Goal: Task Accomplishment & Management: Manage account settings

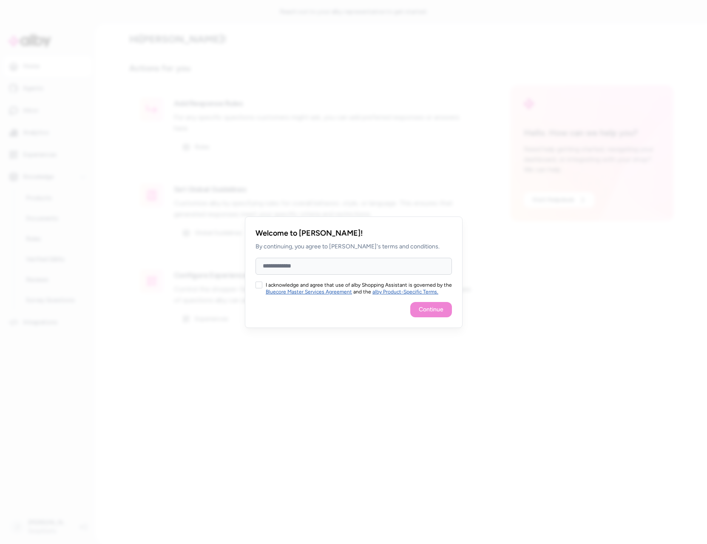
click at [375, 271] on input "Full Name" at bounding box center [353, 266] width 196 height 17
type input "**********"
drag, startPoint x: 259, startPoint y: 282, endPoint x: 288, endPoint y: 288, distance: 29.9
click at [259, 282] on button "I acknowledge and agree that use of alby Shopping Assistant is governed by the …" at bounding box center [258, 284] width 7 height 7
click at [425, 308] on button "Continue" at bounding box center [431, 309] width 42 height 15
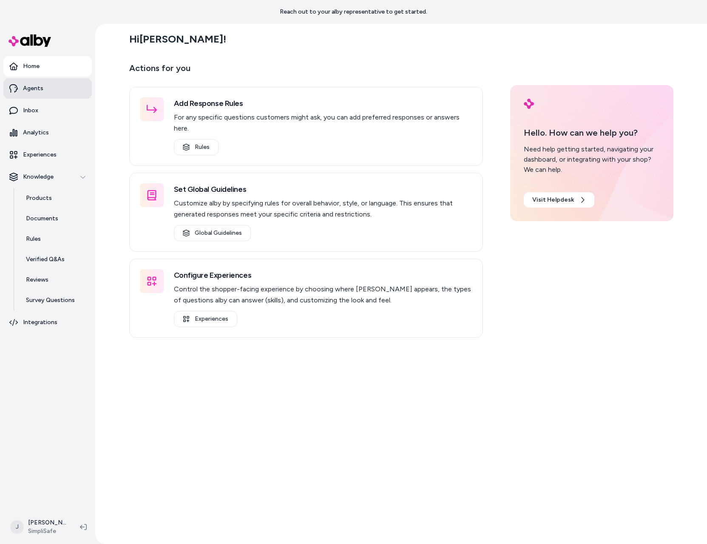
click at [62, 85] on link "Agents" at bounding box center [47, 88] width 88 height 20
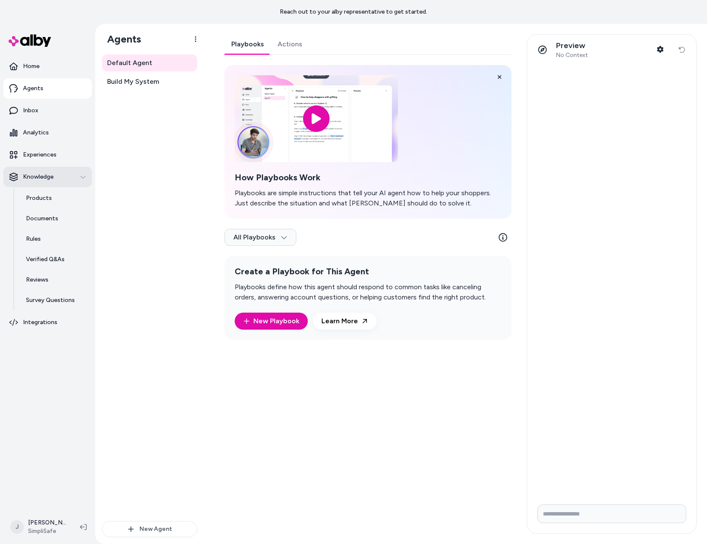
click at [41, 180] on p "Knowledge" at bounding box center [38, 177] width 31 height 9
click at [46, 527] on html "Reach out to your alby representative to get started. Home Agents Inbox Analyti…" at bounding box center [353, 272] width 707 height 544
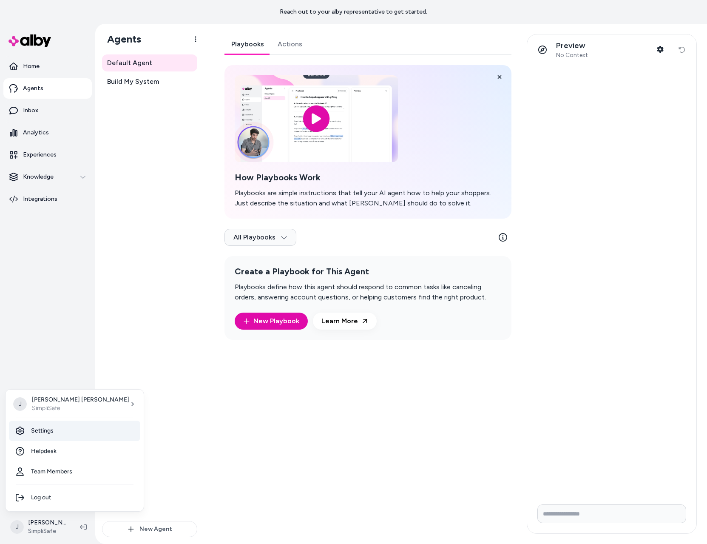
click at [69, 436] on link "Settings" at bounding box center [74, 430] width 131 height 20
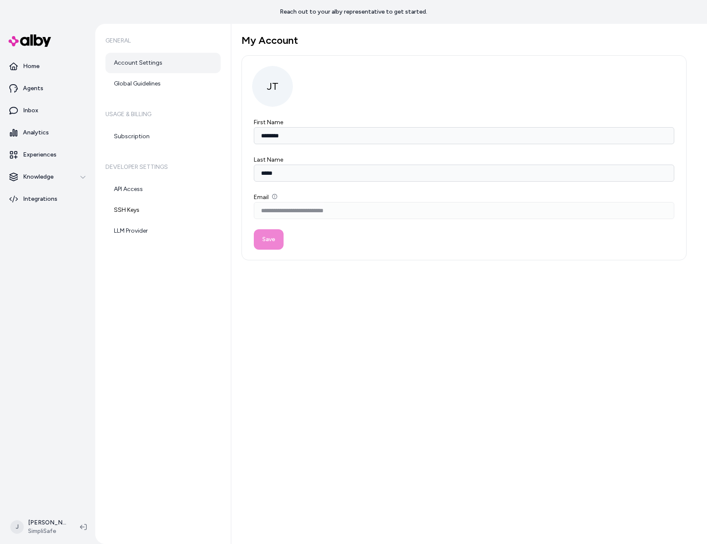
click at [34, 509] on div "Home Agents Inbox Analytics Experiences Knowledge Integrations" at bounding box center [47, 267] width 95 height 486
click at [42, 519] on html "**********" at bounding box center [353, 272] width 707 height 544
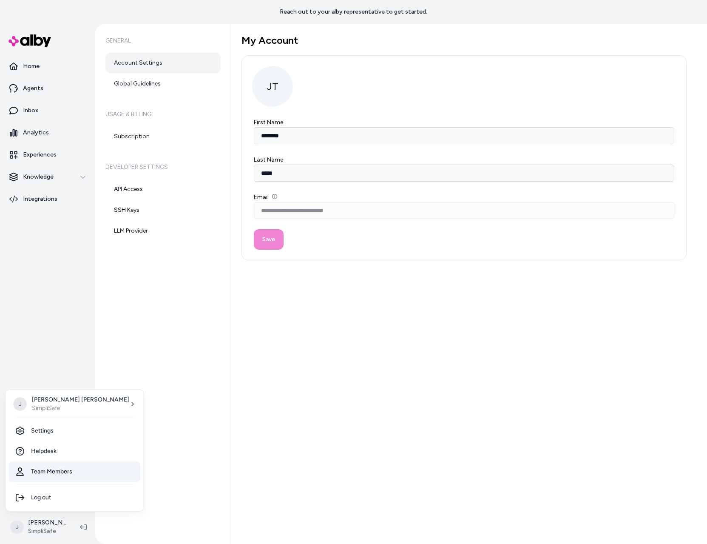
click at [51, 475] on link "Team Members" at bounding box center [74, 471] width 131 height 20
